Goal: Task Accomplishment & Management: Use online tool/utility

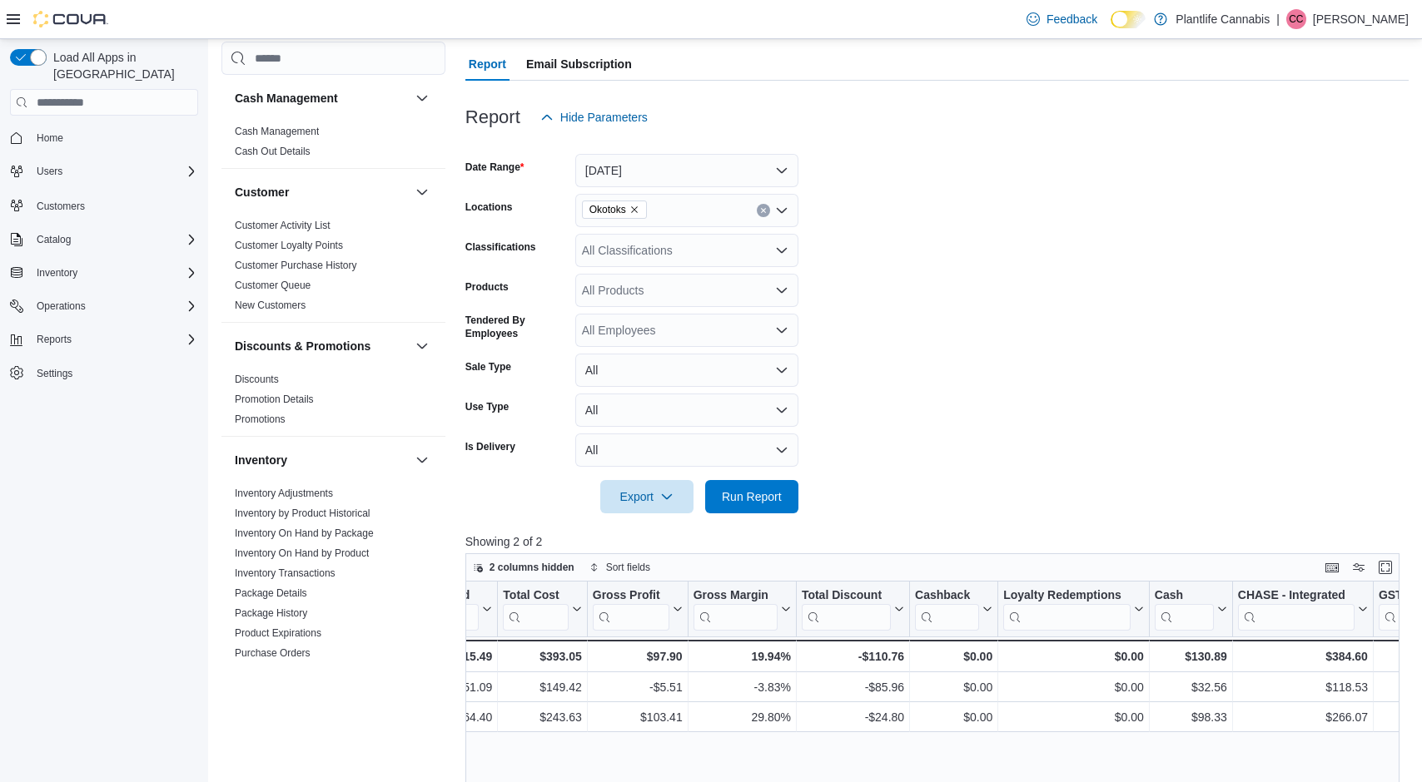
scroll to position [0, 1328]
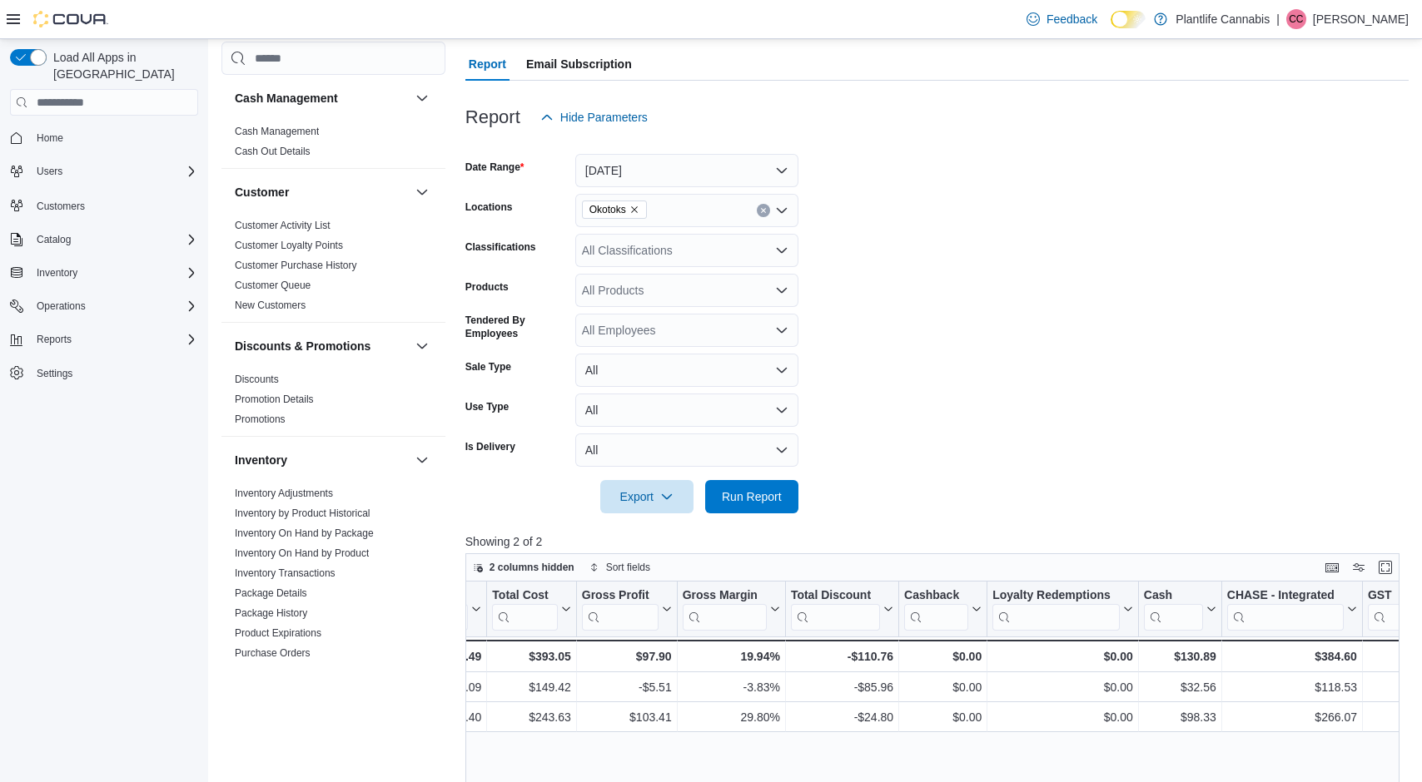
click at [693, 236] on div "All Classifications" at bounding box center [686, 250] width 223 height 33
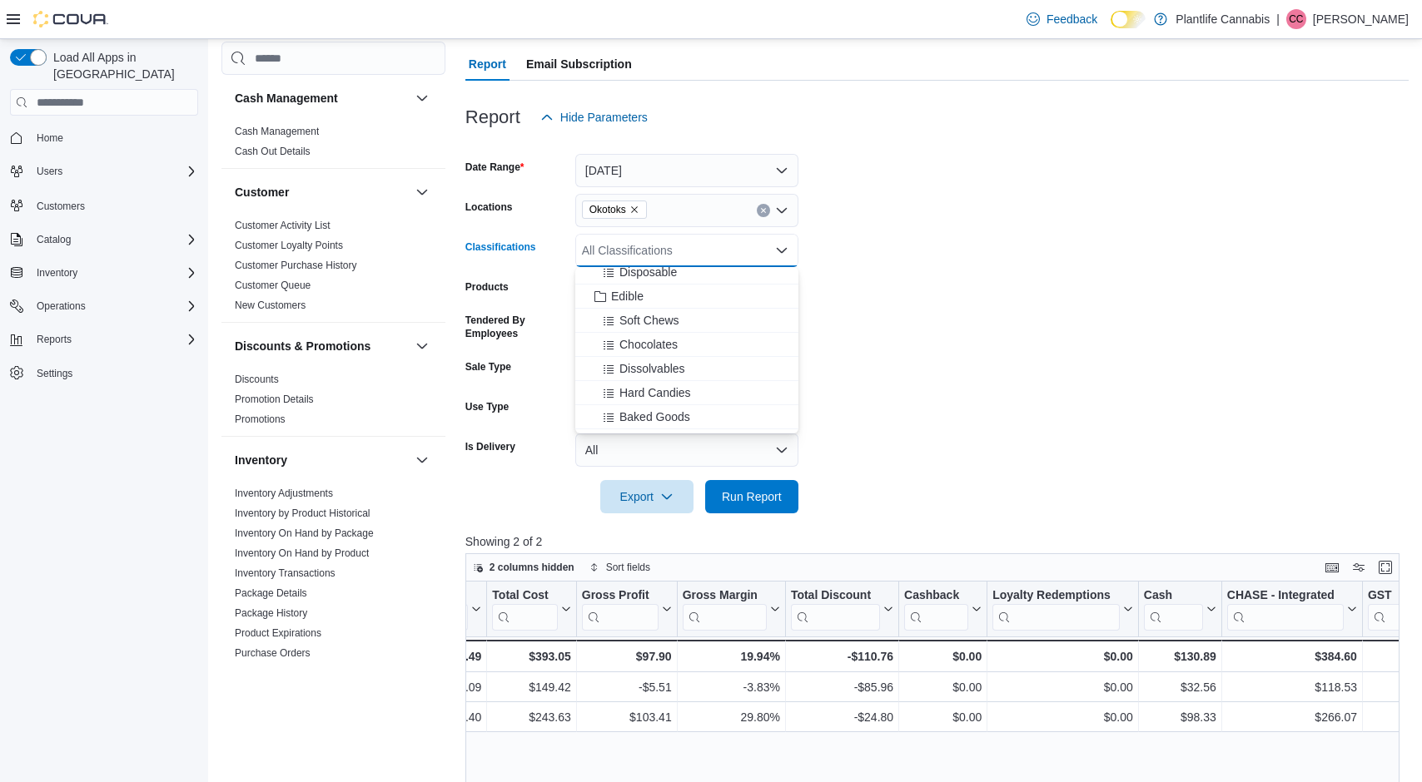
scroll to position [95, 0]
click at [669, 428] on span "Accessory Group" at bounding box center [655, 425] width 89 height 17
click at [740, 496] on span "Run Report" at bounding box center [752, 496] width 60 height 17
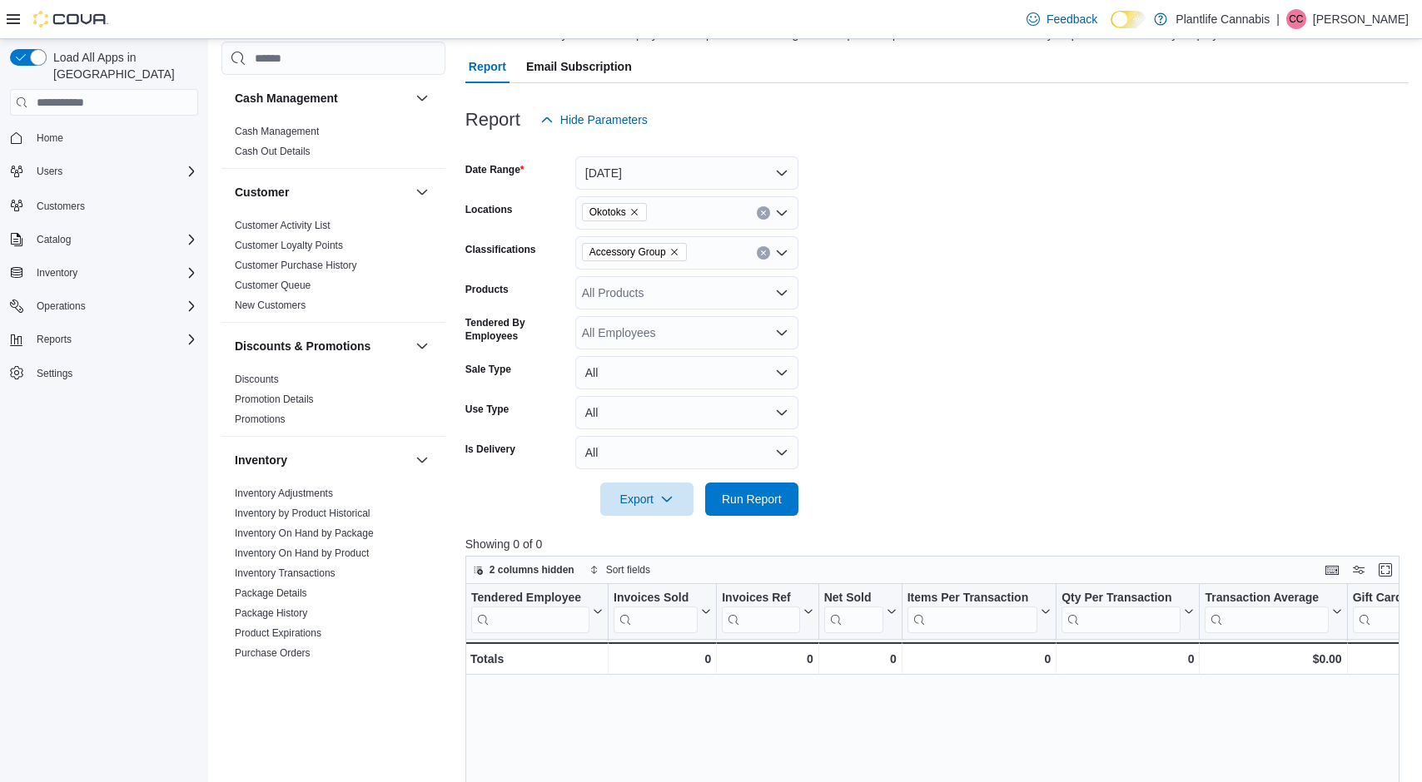
scroll to position [134, 0]
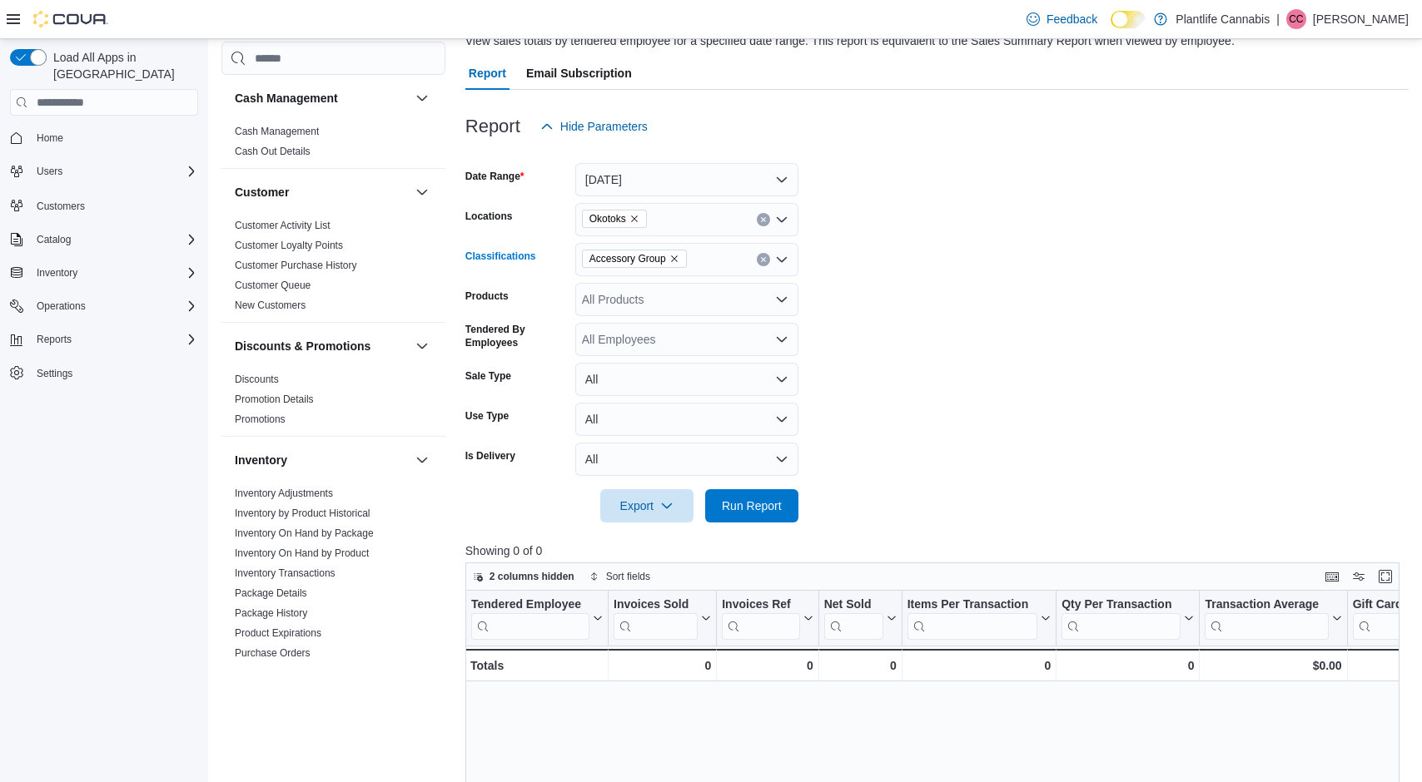
click at [679, 259] on icon "Remove Accessory Group from selection in this group" at bounding box center [674, 259] width 10 height 10
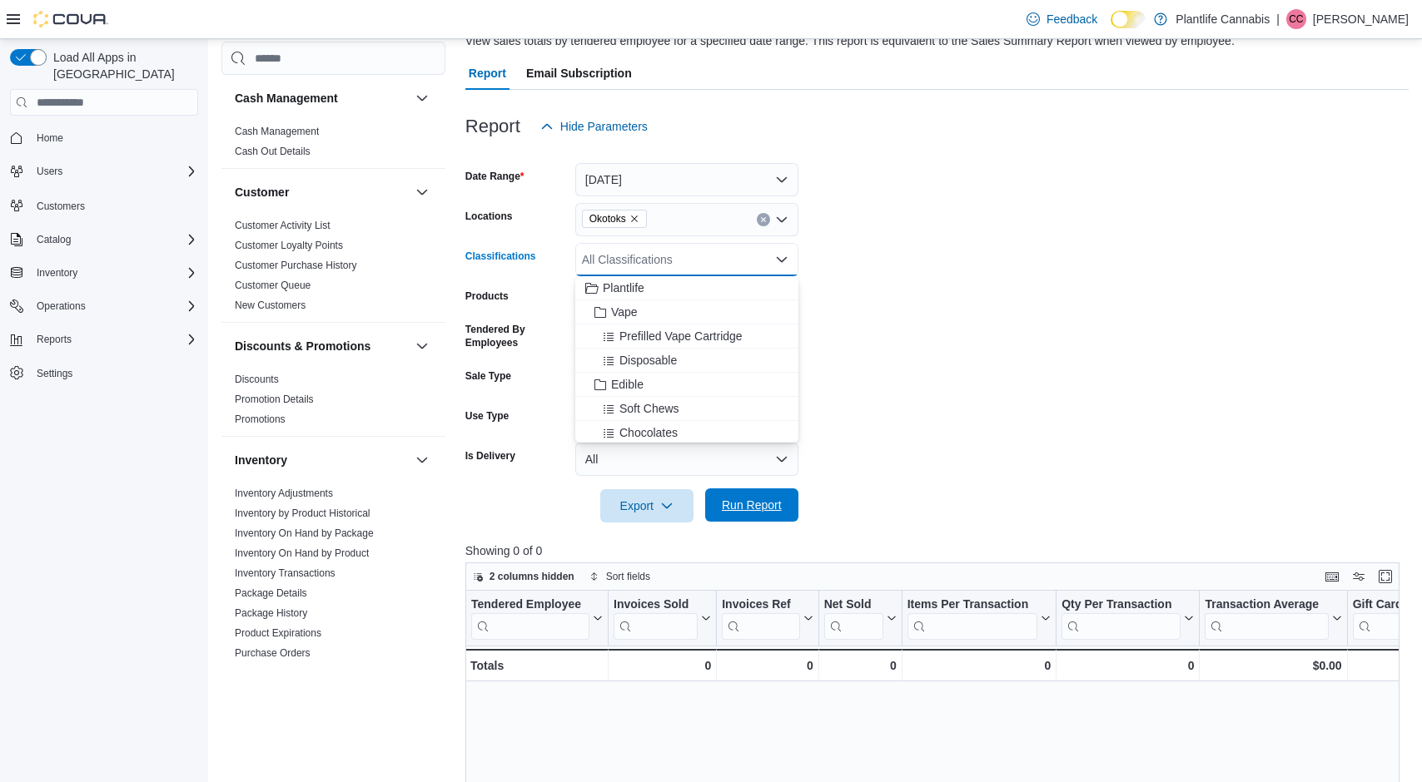
click at [750, 502] on span "Run Report" at bounding box center [752, 505] width 60 height 17
